Goal: Find specific page/section: Find specific page/section

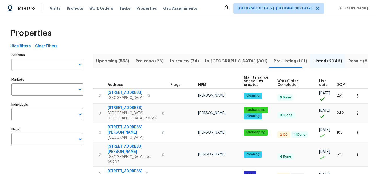
click at [59, 66] on input "Address" at bounding box center [44, 65] width 64 height 12
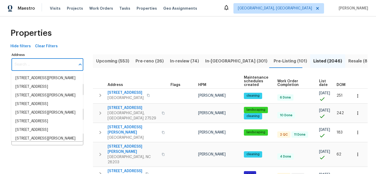
paste input "[STREET_ADDRESS]"
type input "[STREET_ADDRESS]"
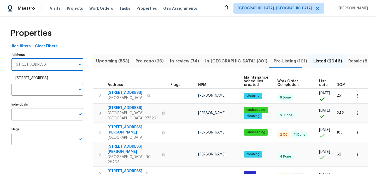
click at [47, 74] on li "[STREET_ADDRESS]" at bounding box center [47, 78] width 72 height 9
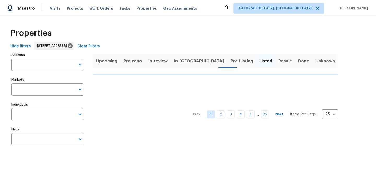
type input "[STREET_ADDRESS]"
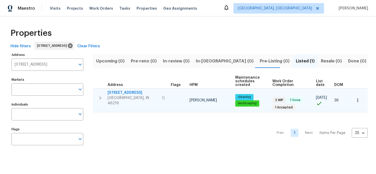
click at [132, 93] on span "[STREET_ADDRESS]" at bounding box center [133, 92] width 51 height 5
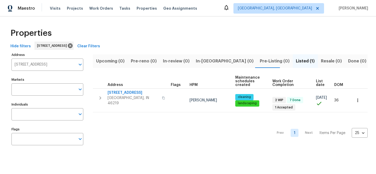
click at [102, 47] on button "Clear Filters" at bounding box center [88, 47] width 27 height 10
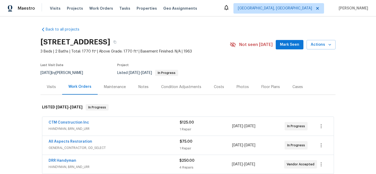
click at [108, 125] on div "CTM Construction Inc" at bounding box center [114, 123] width 131 height 6
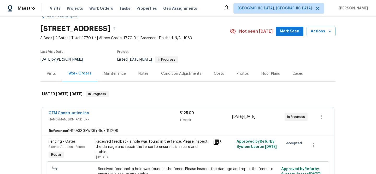
scroll to position [24, 0]
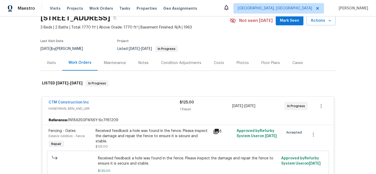
click at [214, 131] on icon at bounding box center [216, 131] width 5 height 5
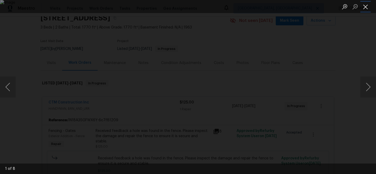
click at [364, 8] on button "Close lightbox" at bounding box center [366, 6] width 10 height 9
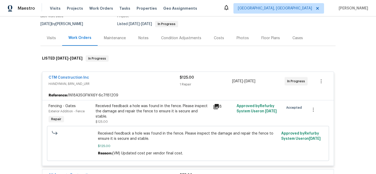
scroll to position [106, 0]
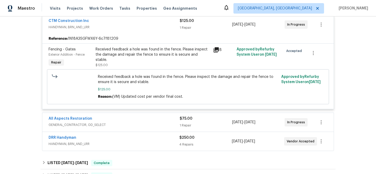
click at [123, 124] on span "GENERAL_CONTRACTOR, OD_SELECT" at bounding box center [114, 124] width 131 height 5
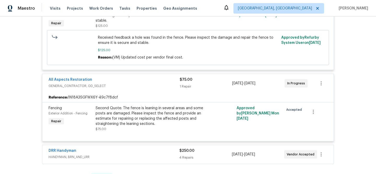
scroll to position [146, 0]
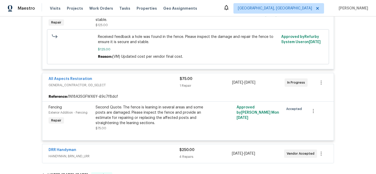
click at [139, 151] on div "DRR Handyman" at bounding box center [114, 150] width 131 height 6
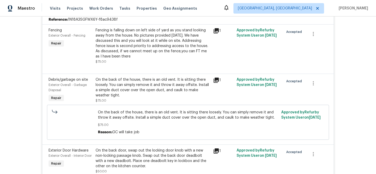
scroll to position [319, 0]
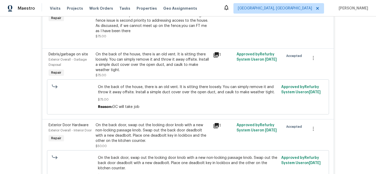
click at [213, 125] on icon at bounding box center [216, 126] width 6 height 6
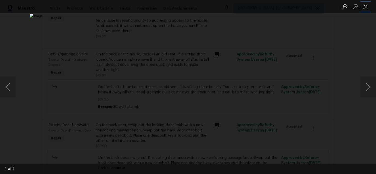
click at [368, 10] on button "Close lightbox" at bounding box center [366, 6] width 10 height 9
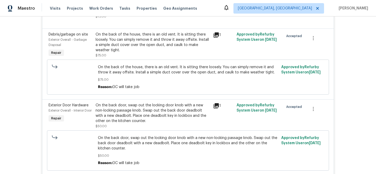
scroll to position [346, 0]
